Goal: Task Accomplishment & Management: Use online tool/utility

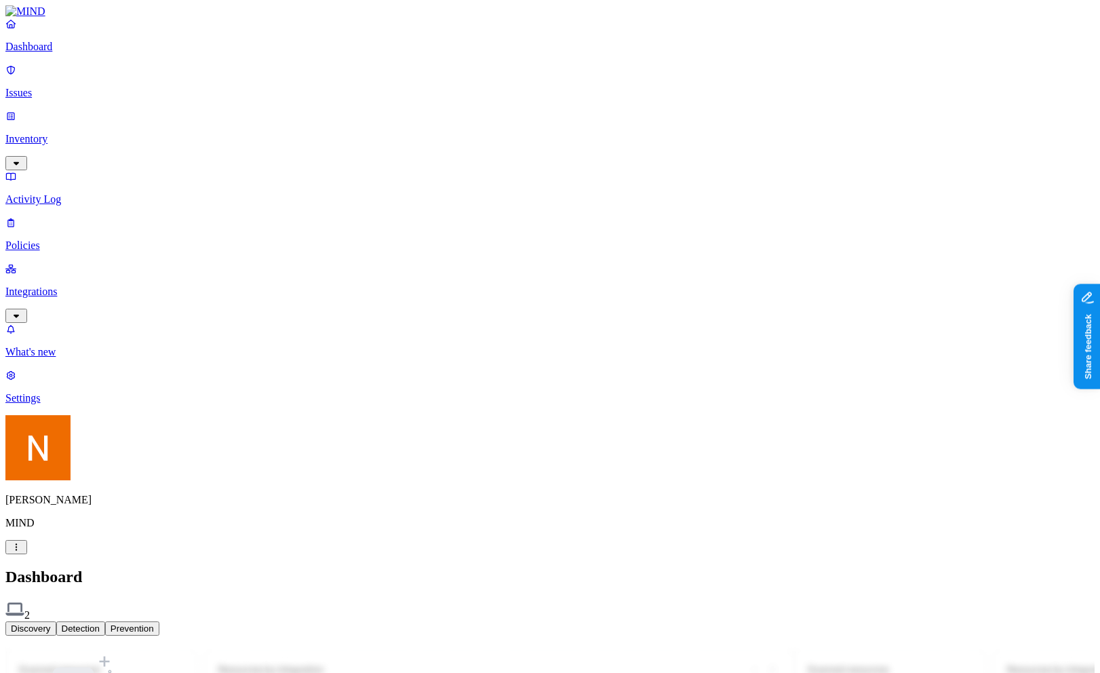
click at [98, 133] on p "Inventory" at bounding box center [549, 139] width 1089 height 12
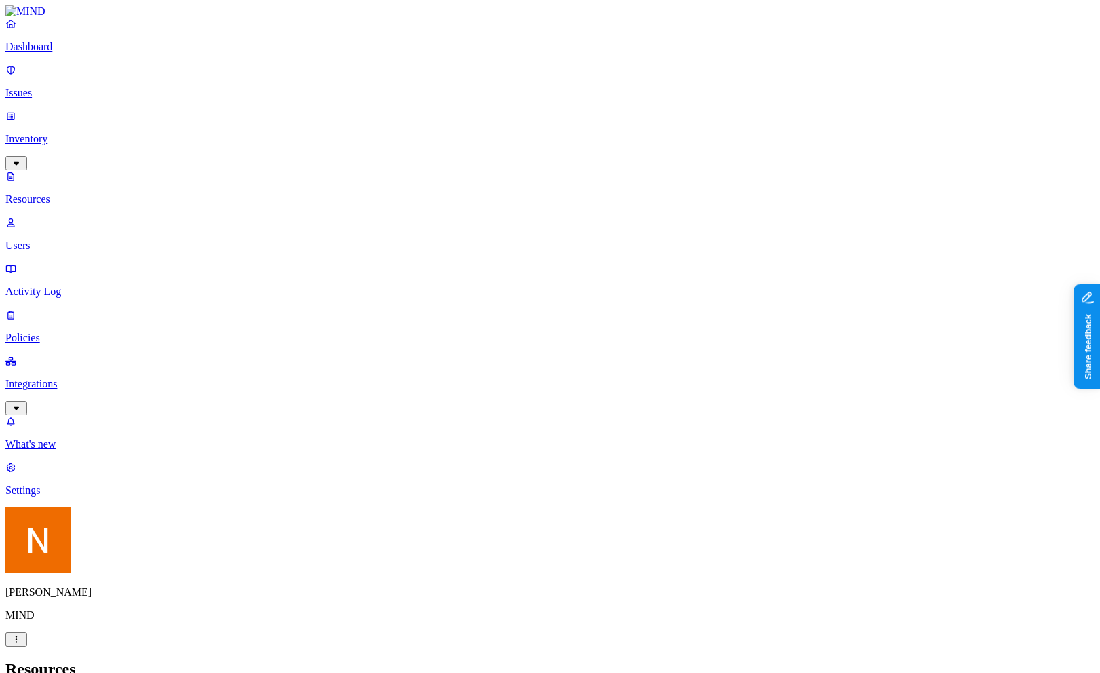
click at [130, 657] on html "Dashboard Issues Inventory Resources Users Activity Log Policies Integrations W…" at bounding box center [550, 460] width 1100 height 920
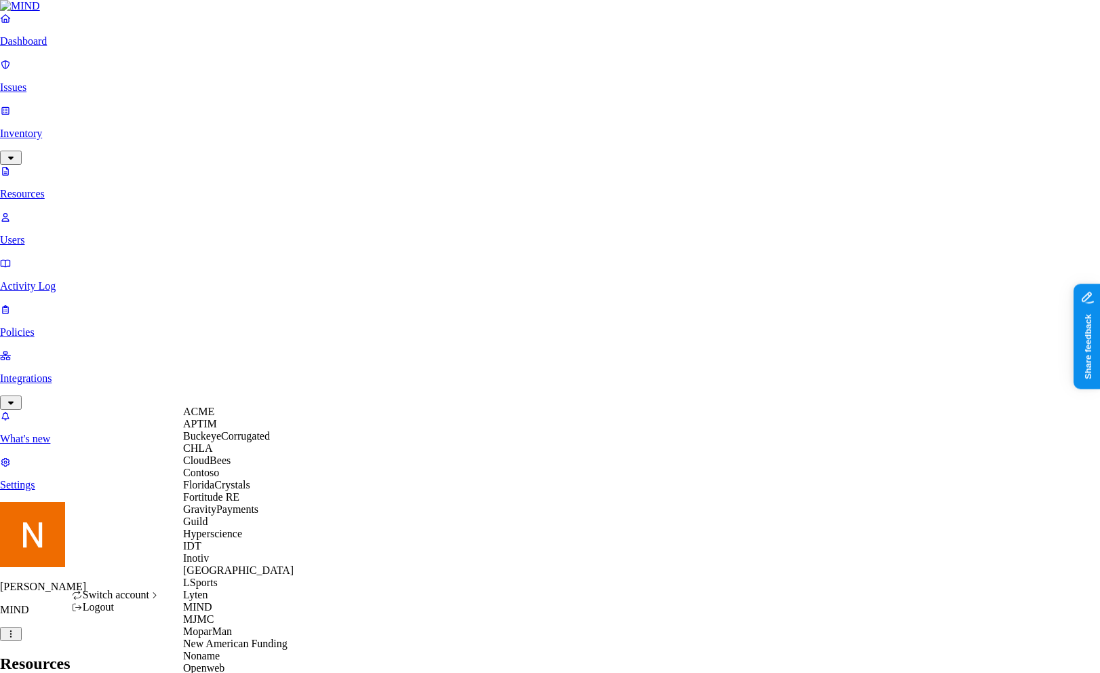
click at [229, 418] on div "ACME" at bounding box center [249, 412] width 132 height 12
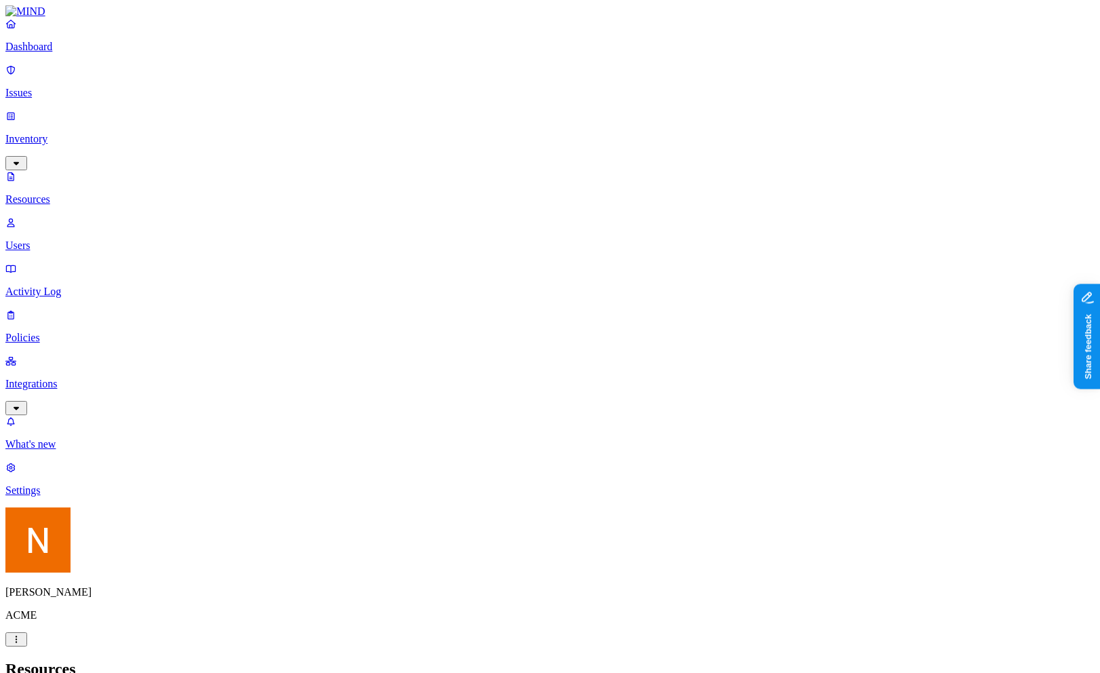
drag, startPoint x: 904, startPoint y: 98, endPoint x: 941, endPoint y: 127, distance: 46.4
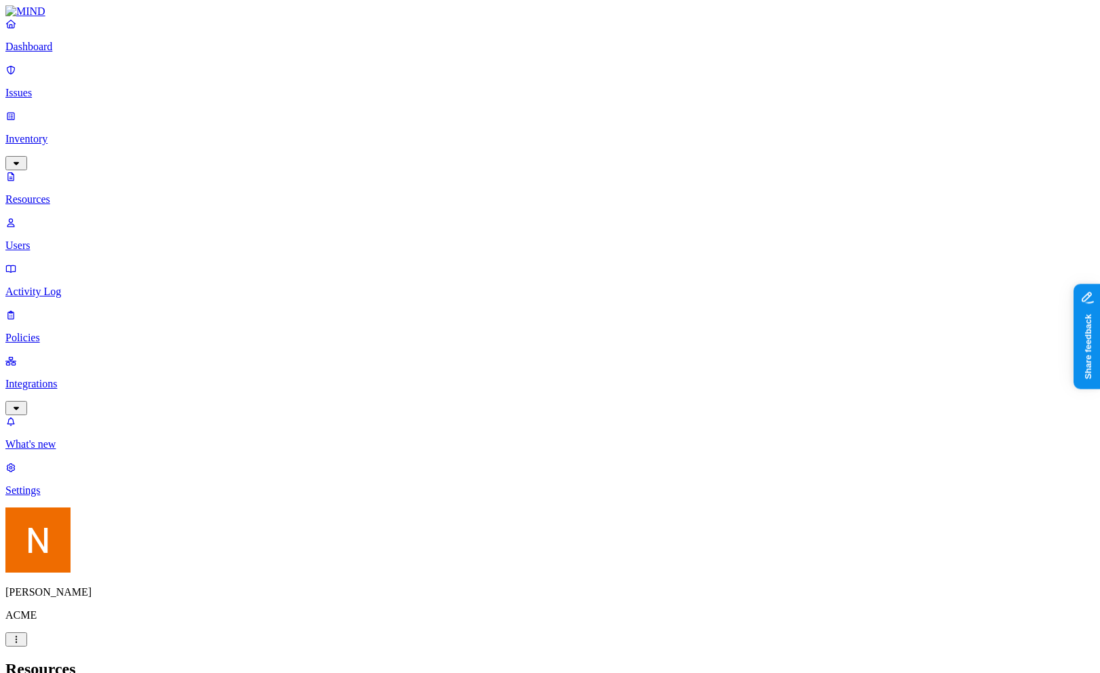
click at [102, 239] on p "Users" at bounding box center [549, 245] width 1089 height 12
click at [84, 378] on p "Integrations" at bounding box center [549, 384] width 1089 height 12
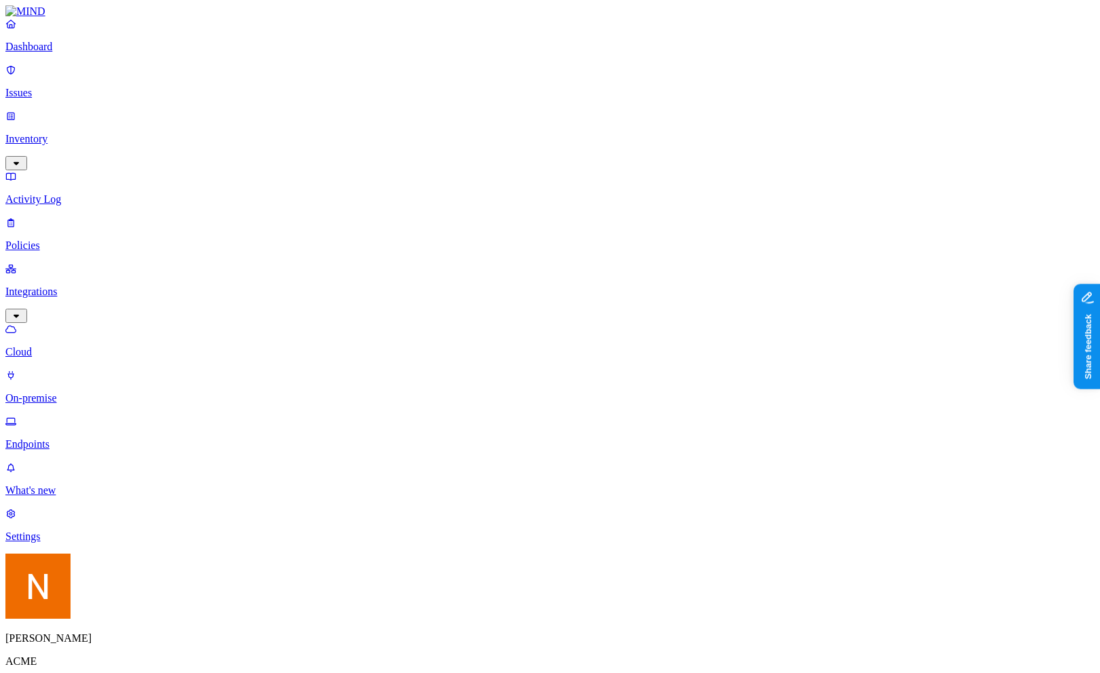
click at [69, 415] on link "Endpoints" at bounding box center [549, 432] width 1089 height 35
click at [83, 346] on p "Cloud" at bounding box center [549, 352] width 1089 height 12
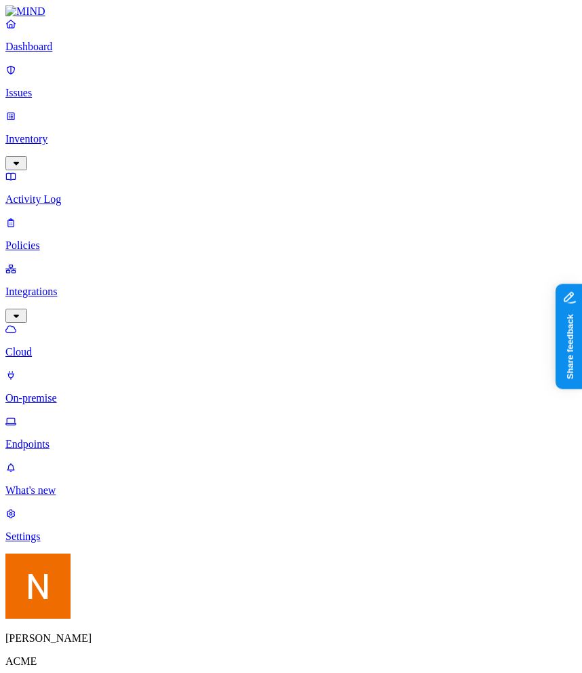
click at [88, 438] on p "Endpoints" at bounding box center [290, 444] width 571 height 12
click at [77, 543] on p "Settings" at bounding box center [290, 536] width 571 height 12
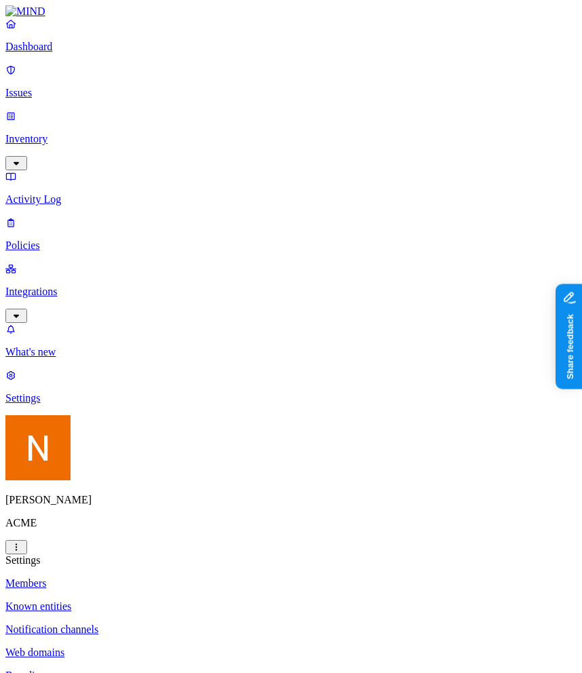
click at [223, 600] on link "Known entities" at bounding box center [290, 606] width 571 height 12
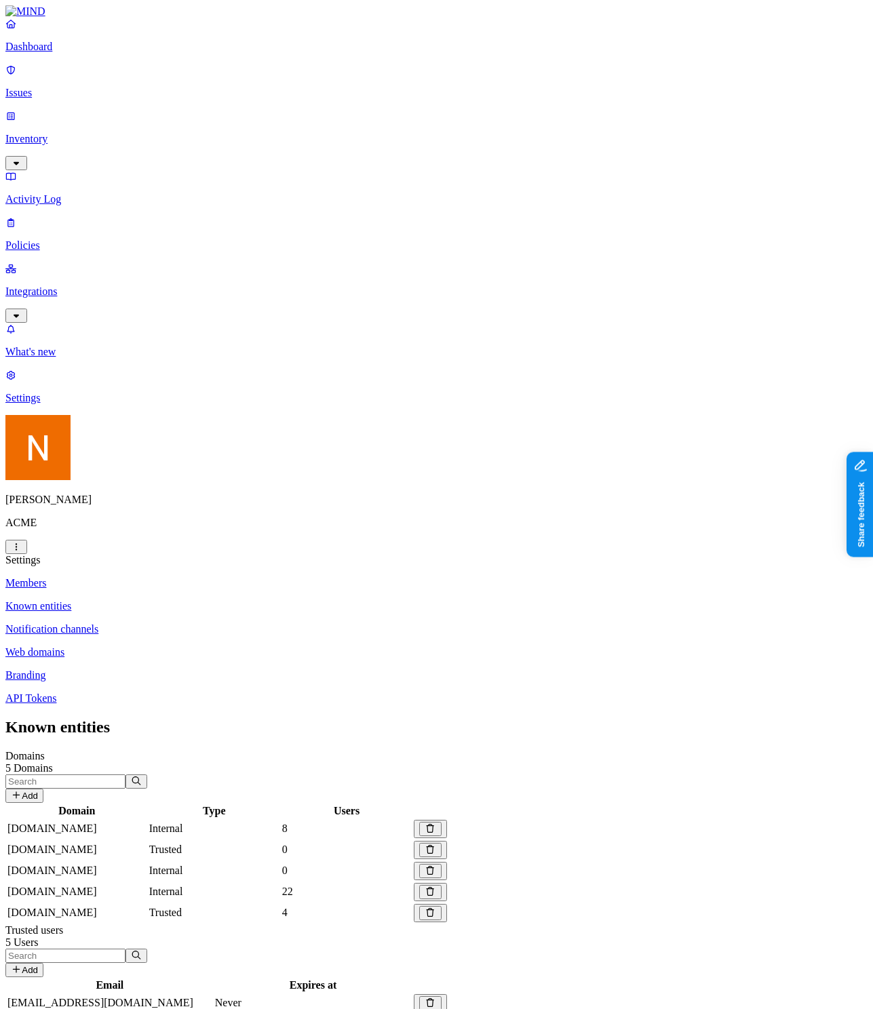
click at [43, 672] on button "Add" at bounding box center [24, 970] width 38 height 14
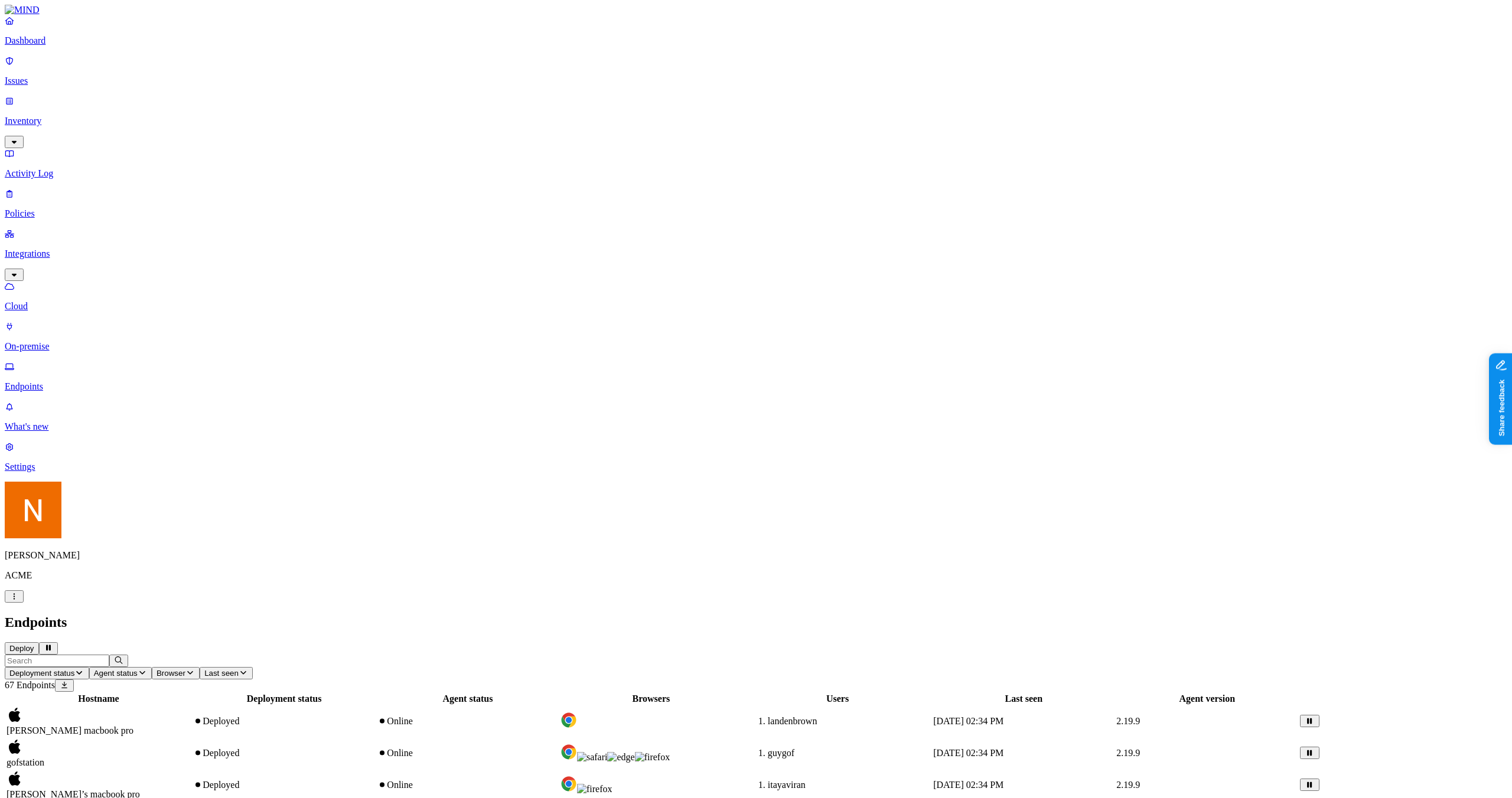
click at [102, 301] on p "Cloud" at bounding box center [756, 306] width 1502 height 10
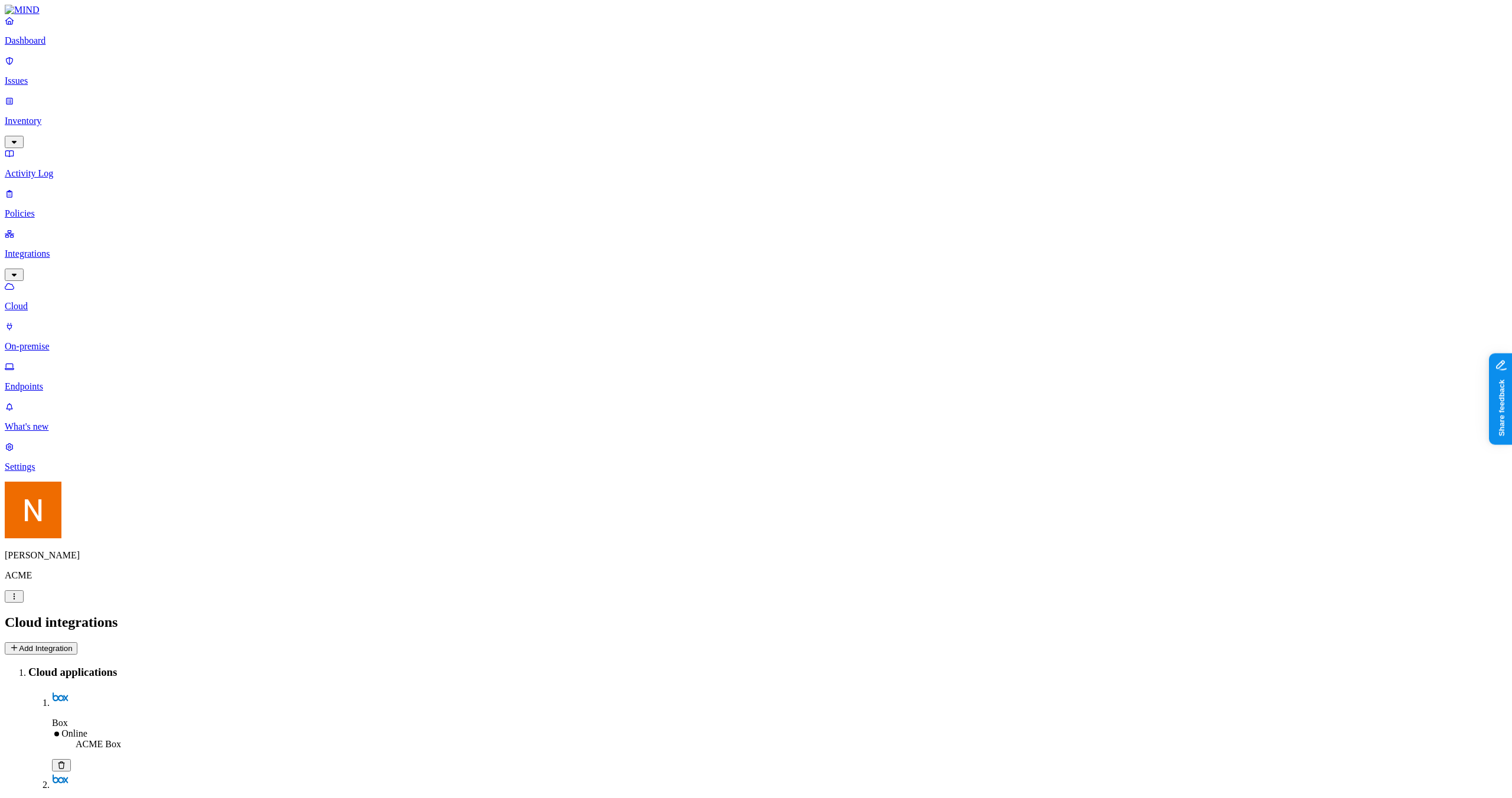
click at [92, 341] on p "On-premise" at bounding box center [756, 346] width 1502 height 10
click at [74, 642] on button "Add connector" at bounding box center [39, 648] width 70 height 12
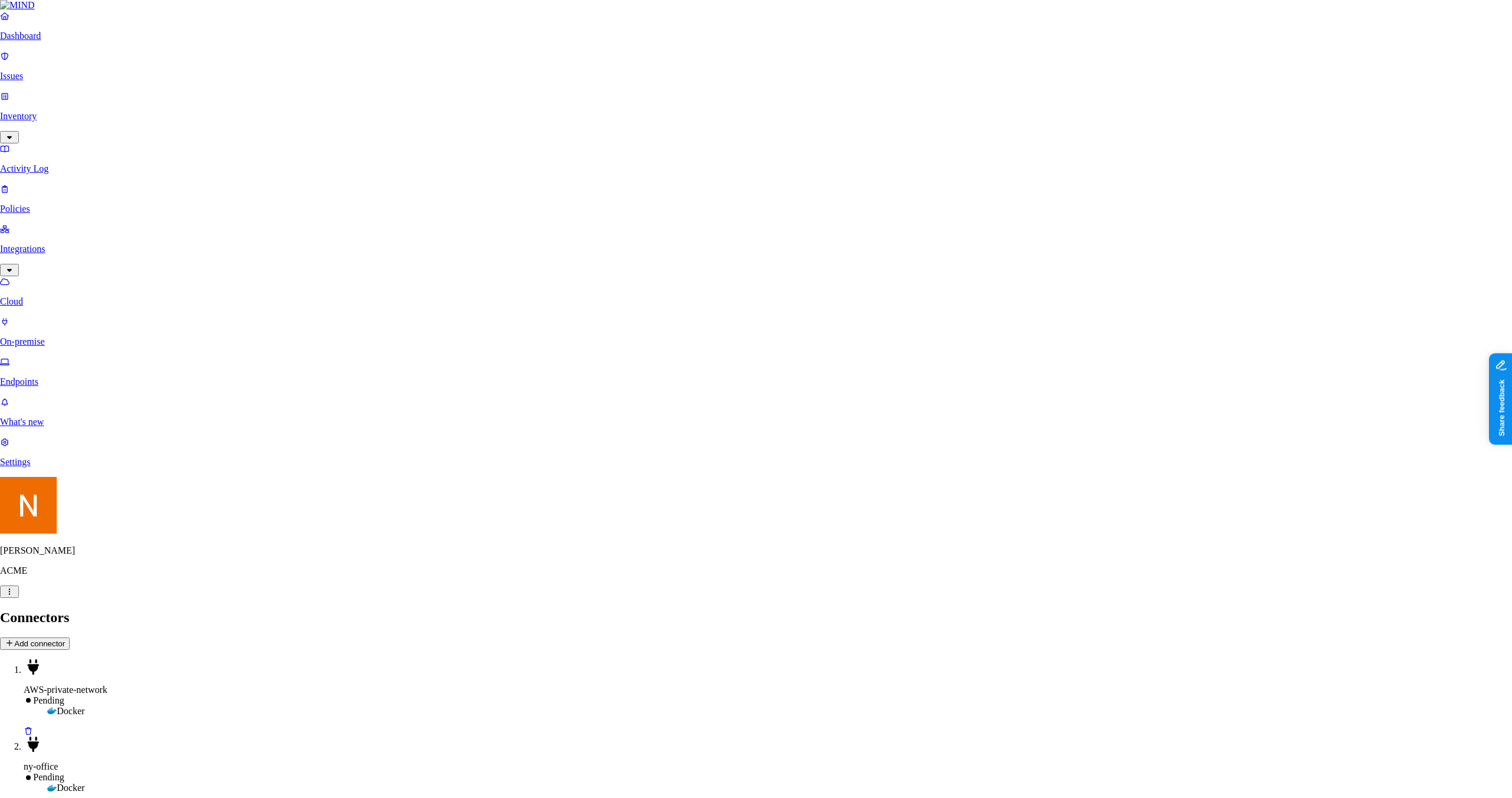
click at [1528, 453] on button "Share feedback" at bounding box center [1533, 457] width 91 height 24
click at [93, 229] on link "Integrations" at bounding box center [756, 254] width 1502 height 50
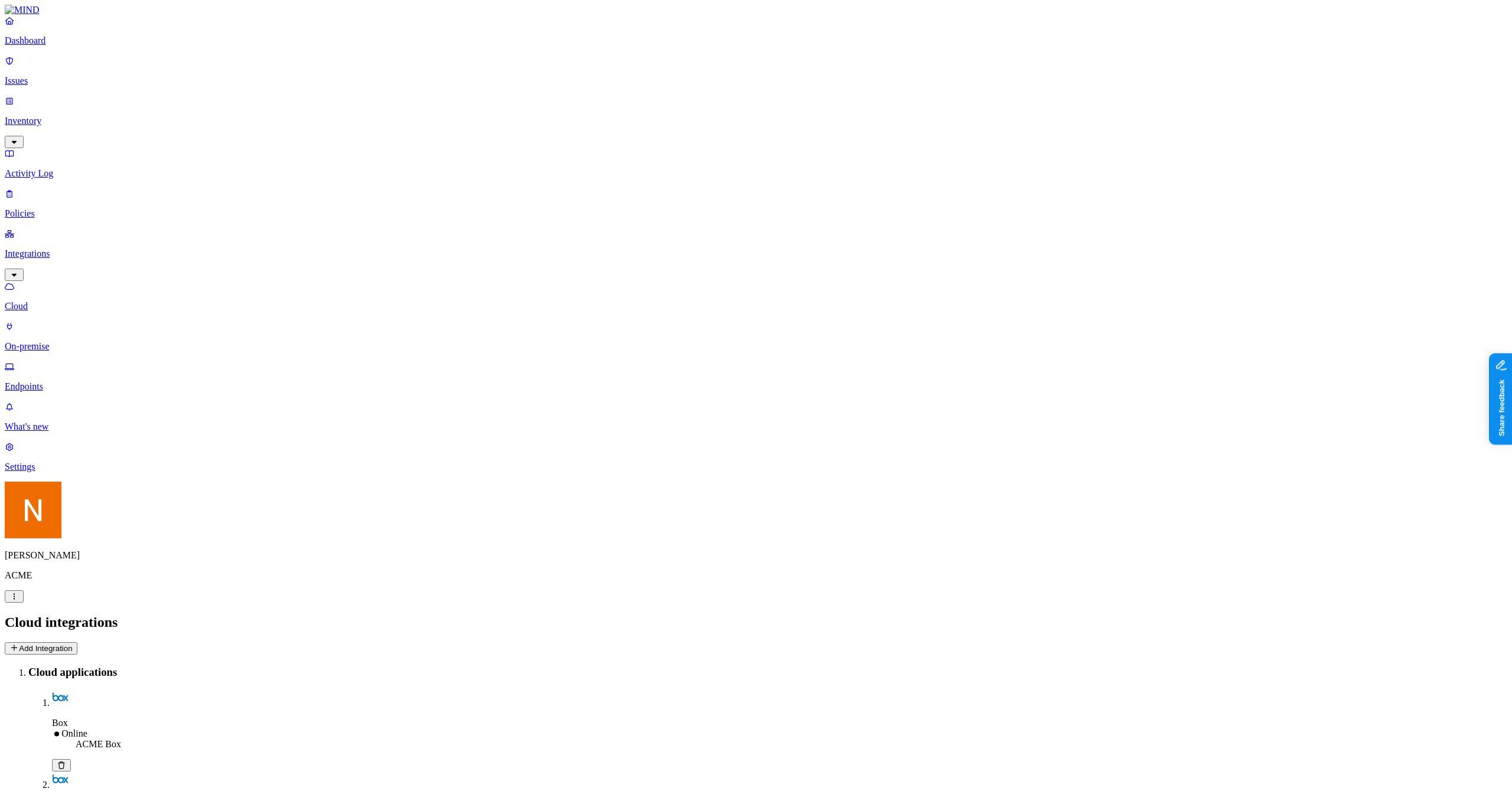
click at [100, 148] on link "Activity Log" at bounding box center [756, 163] width 1502 height 30
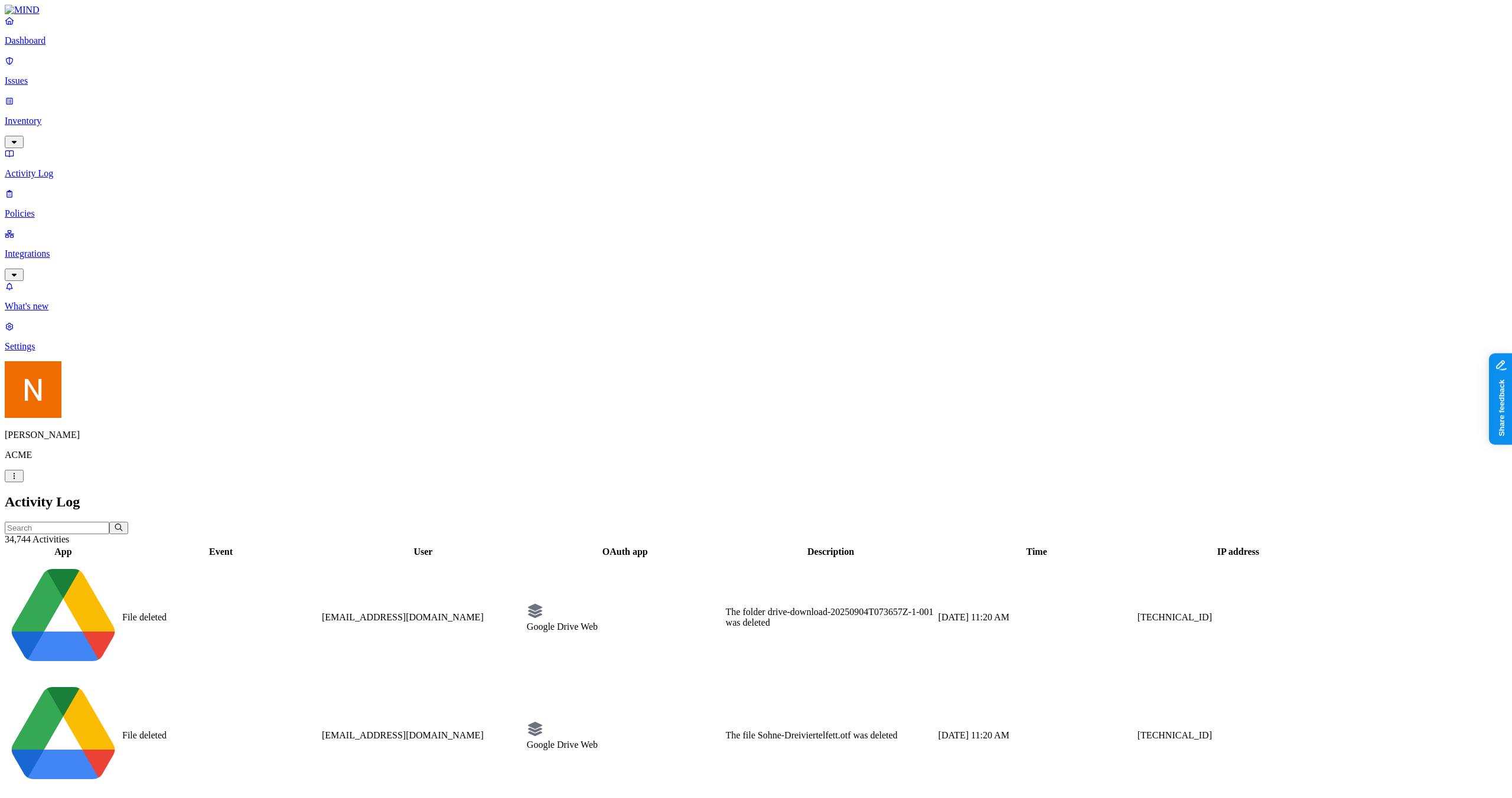
click at [99, 116] on p "Inventory" at bounding box center [756, 121] width 1502 height 10
